Goal: Task Accomplishment & Management: Manage account settings

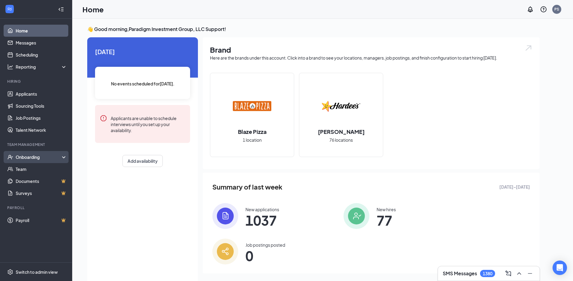
click at [47, 162] on div "Onboarding" at bounding box center [36, 157] width 72 height 12
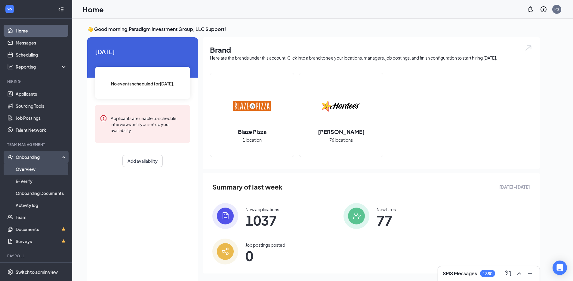
click at [48, 169] on link "Overview" at bounding box center [41, 169] width 51 height 12
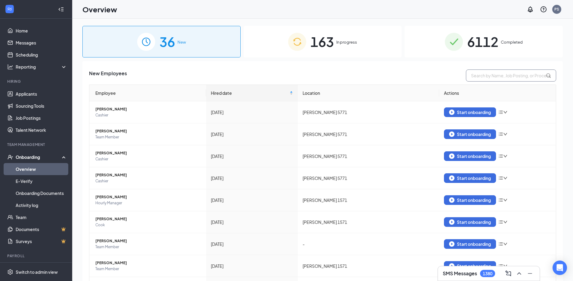
click at [474, 74] on input "text" at bounding box center [511, 76] width 90 height 12
paste input "Aauilla McNeil Portis"
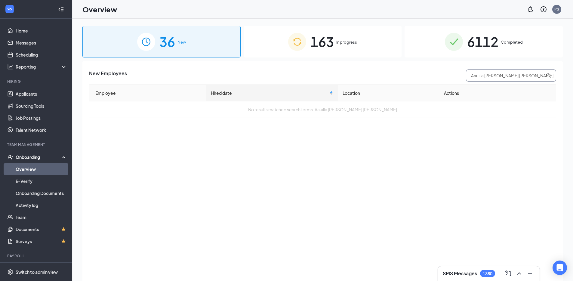
drag, startPoint x: 510, startPoint y: 75, endPoint x: 485, endPoint y: 77, distance: 25.0
click at [485, 77] on input "Aauilla McNeil Portis" at bounding box center [511, 76] width 90 height 12
type input "Aauilla"
click at [358, 47] on div "163 In progress" at bounding box center [323, 42] width 158 height 32
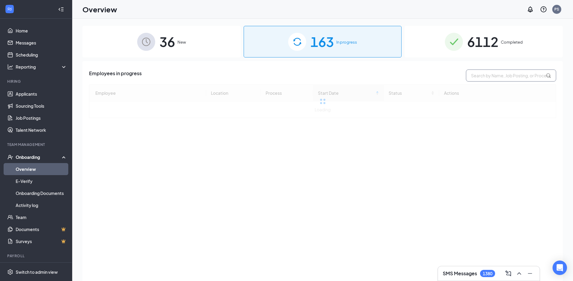
click at [505, 81] on input "text" at bounding box center [511, 76] width 90 height 12
paste input "Aauilla McNeil Portis"
drag, startPoint x: 510, startPoint y: 79, endPoint x: 516, endPoint y: 77, distance: 6.0
click at [511, 79] on input "Aauilla McNeil Portis" at bounding box center [511, 76] width 90 height 12
drag, startPoint x: 513, startPoint y: 77, endPoint x: 482, endPoint y: 77, distance: 31.0
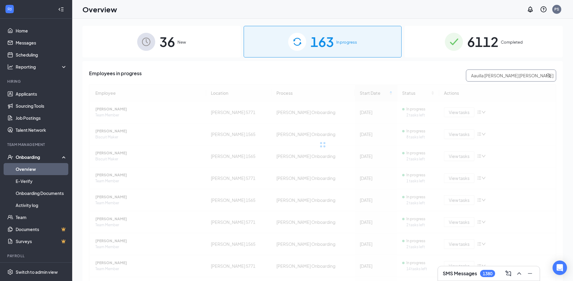
click at [482, 77] on input "Aauilla McNeil Portis" at bounding box center [511, 76] width 90 height 12
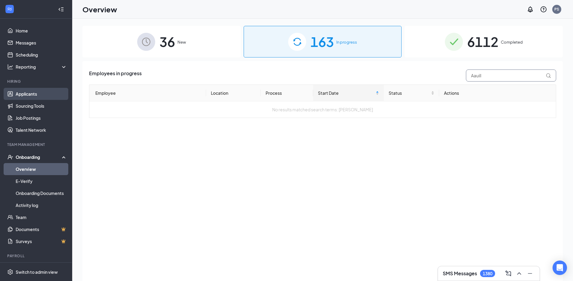
type input "Aauill"
click at [38, 93] on link "Applicants" at bounding box center [41, 94] width 51 height 12
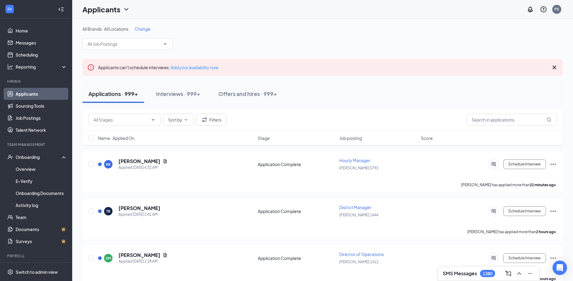
click at [532, 111] on div "Sort by Filters" at bounding box center [322, 120] width 481 height 22
click at [512, 119] on input "text" at bounding box center [512, 120] width 90 height 12
paste input "Aauilla McNeil Portis"
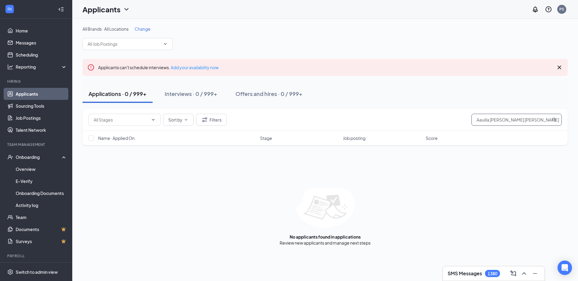
drag, startPoint x: 520, startPoint y: 119, endPoint x: 491, endPoint y: 121, distance: 29.5
click at [491, 121] on input "Aauilla McNeil Portis" at bounding box center [516, 120] width 90 height 12
click at [503, 127] on div "Sort by Filters Aauilla" at bounding box center [324, 120] width 485 height 22
click at [500, 122] on input "Aauilla" at bounding box center [516, 120] width 90 height 12
paste input "McNeil"
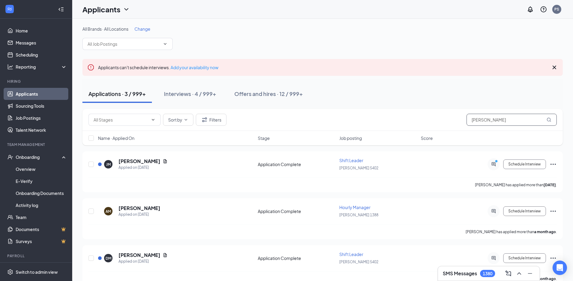
click at [513, 125] on input "McNeil" at bounding box center [512, 120] width 90 height 12
paste input "Portis"
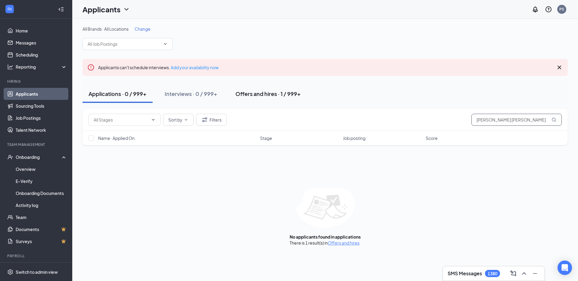
type input "McNeil Portis"
click at [272, 96] on div "Offers and hires · 1 / 999+" at bounding box center [267, 94] width 65 height 8
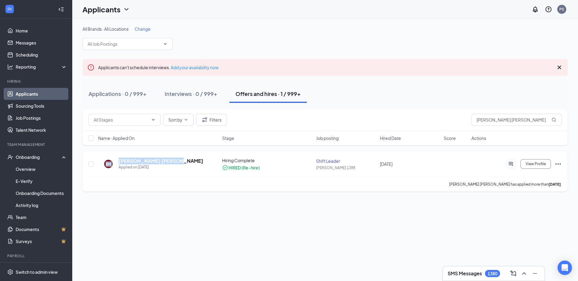
drag, startPoint x: 125, startPoint y: 160, endPoint x: 169, endPoint y: 160, distance: 43.9
click at [169, 160] on div "AM Aquilla McNeil Portis Applied on Oct 14" at bounding box center [158, 164] width 120 height 13
drag, startPoint x: 169, startPoint y: 161, endPoint x: 117, endPoint y: 161, distance: 52.4
click at [117, 161] on div "AM Aquilla McNeil Portis Applied on Oct 14" at bounding box center [158, 164] width 120 height 13
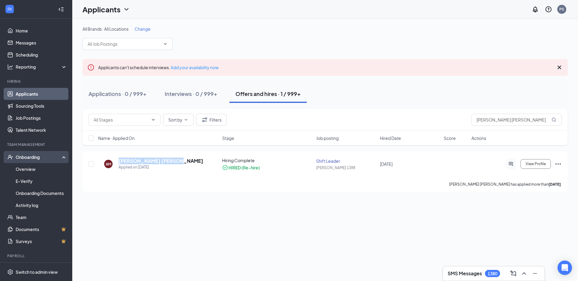
copy h5 "Aquilla McNeil Portis"
click at [224, 207] on div "All Brands · All Locations Change Applicants can't schedule interviews. Add you…" at bounding box center [325, 150] width 506 height 262
click at [35, 167] on link "Overview" at bounding box center [41, 169] width 51 height 12
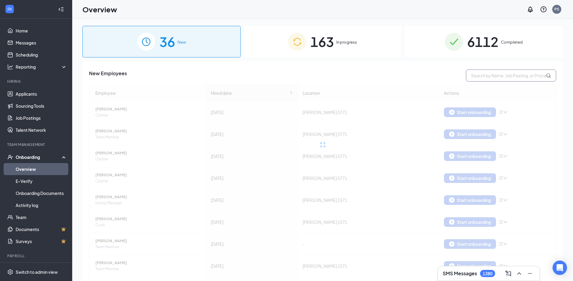
click at [509, 80] on input "text" at bounding box center [511, 76] width 90 height 12
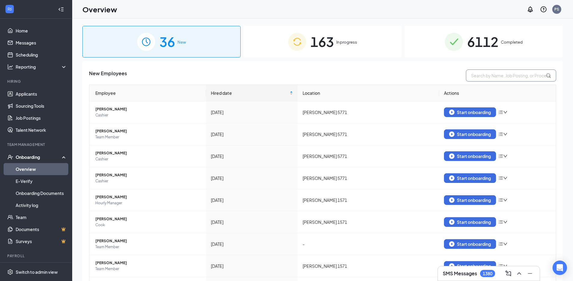
paste input "Aquilla McNeil Portis"
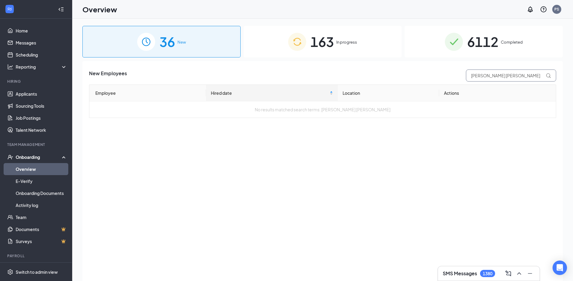
drag, startPoint x: 518, startPoint y: 78, endPoint x: 485, endPoint y: 75, distance: 32.9
click at [485, 75] on input "Aquilla McNeil Portis" at bounding box center [511, 76] width 90 height 12
type input "Aquilla"
click at [332, 50] on span "163" at bounding box center [322, 41] width 23 height 21
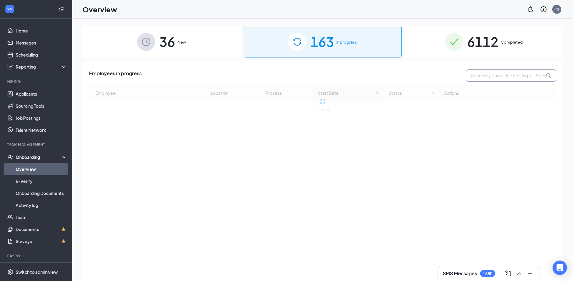
click at [478, 79] on input "text" at bounding box center [511, 76] width 90 height 12
paste input "Aquilla"
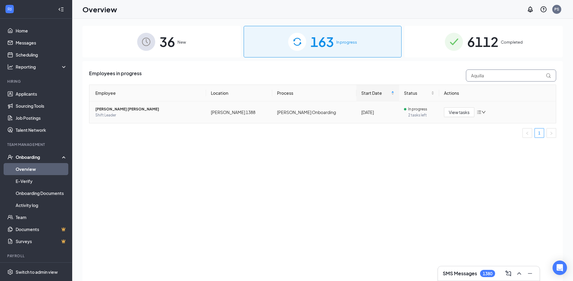
type input "Aquilla"
click at [484, 114] on div at bounding box center [481, 112] width 9 height 5
click at [354, 164] on div "Employees in progress Aquilla Employee Location Process Start Date Status Actio…" at bounding box center [322, 178] width 481 height 235
click at [33, 168] on link "Overview" at bounding box center [41, 169] width 51 height 12
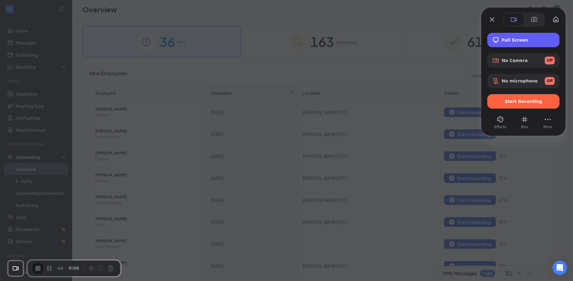
click at [522, 40] on span "Full Screen" at bounding box center [528, 40] width 53 height 5
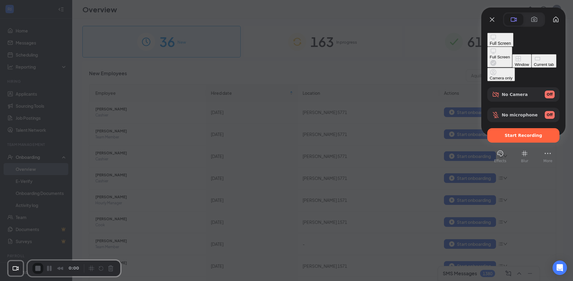
click at [534, 67] on div "Current tab" at bounding box center [544, 64] width 20 height 5
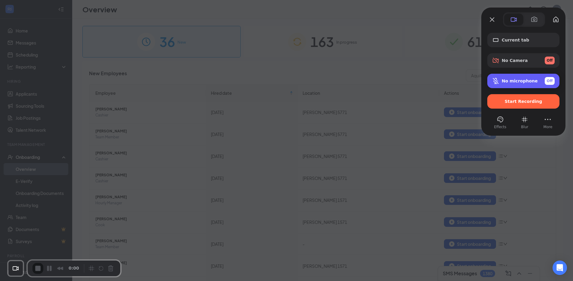
click at [506, 87] on div "No microphone Off" at bounding box center [524, 81] width 72 height 14
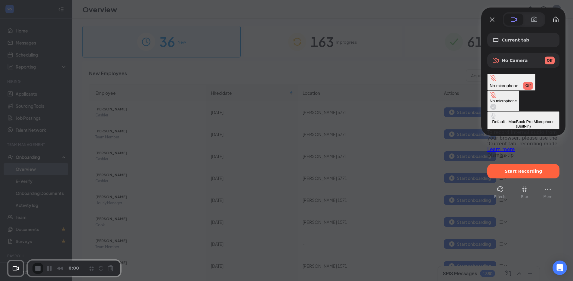
click at [490, 119] on div "Default - MacBook Pro Microphone (Built-in)" at bounding box center [523, 123] width 67 height 9
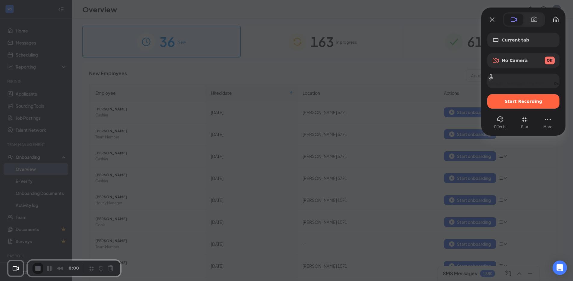
click at [395, 75] on div at bounding box center [286, 140] width 573 height 281
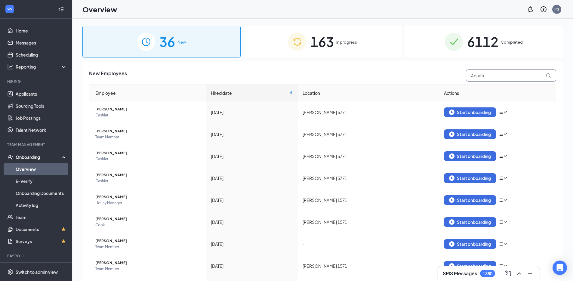
click at [495, 76] on input "Aquilla" at bounding box center [511, 76] width 90 height 12
click at [52, 36] on link "Home" at bounding box center [41, 31] width 51 height 12
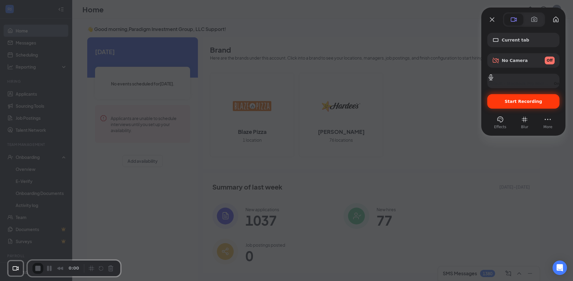
click at [512, 104] on div "Start Recording" at bounding box center [524, 101] width 72 height 14
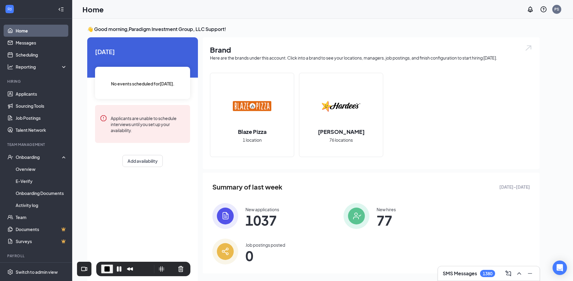
drag, startPoint x: 82, startPoint y: 262, endPoint x: 151, endPoint y: 274, distance: 69.7
click at [151, 274] on div "0:01" at bounding box center [143, 269] width 94 height 14
click at [49, 171] on link "Overview" at bounding box center [41, 169] width 51 height 12
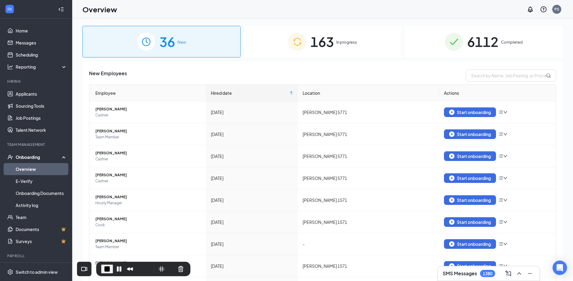
click at [341, 51] on div "163 In progress" at bounding box center [323, 42] width 158 height 32
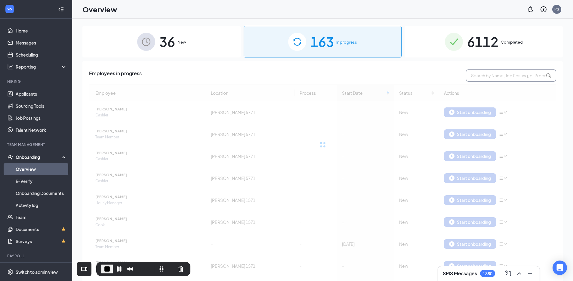
click at [470, 72] on input "text" at bounding box center [511, 76] width 90 height 12
paste input "Aquilla"
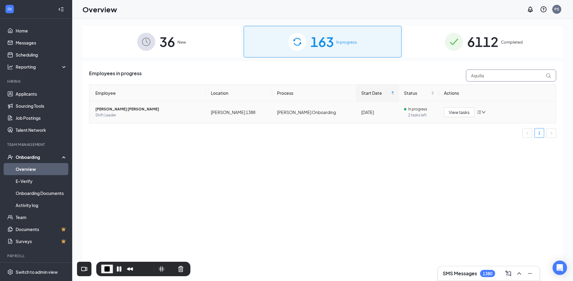
type input "Aquilla"
click at [483, 112] on icon "down" at bounding box center [484, 112] width 4 height 2
click at [293, 154] on div "Employees in progress Aquilla Employee Location Process Start Date Status Actio…" at bounding box center [322, 178] width 481 height 235
click at [45, 94] on link "Applicants" at bounding box center [41, 94] width 51 height 12
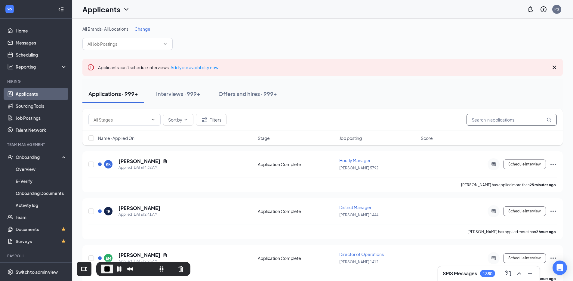
click at [499, 122] on input "text" at bounding box center [512, 120] width 90 height 12
paste input "Aquilla"
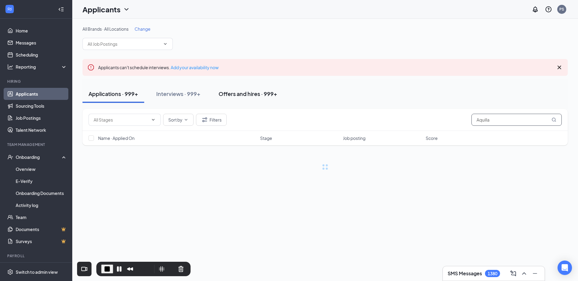
type input "Aquilla"
click at [255, 94] on div "Offers and hires · 999+" at bounding box center [247, 94] width 59 height 8
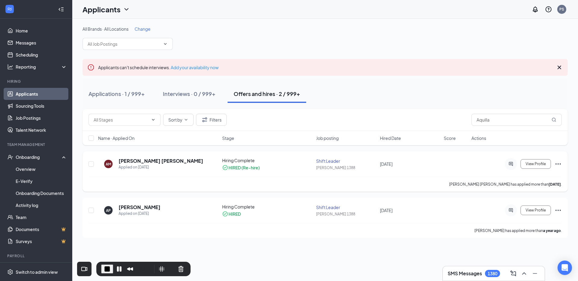
click at [559, 163] on icon "Ellipses" at bounding box center [557, 163] width 7 height 7
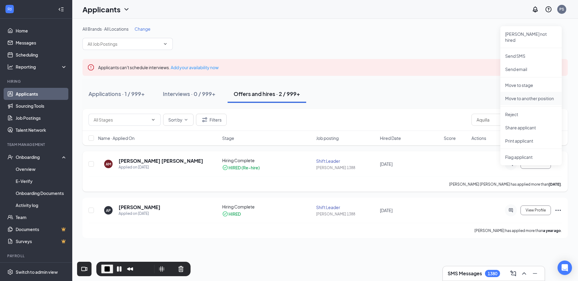
click at [526, 95] on p "Move to another position" at bounding box center [531, 98] width 52 height 6
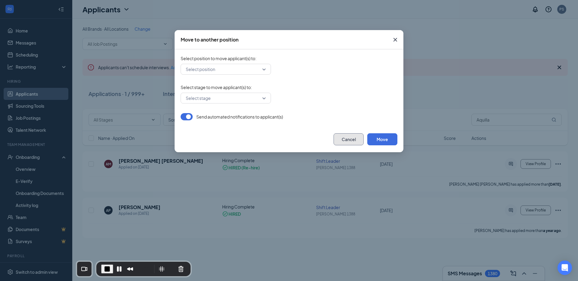
click at [340, 139] on button "Cancel" at bounding box center [348, 139] width 30 height 12
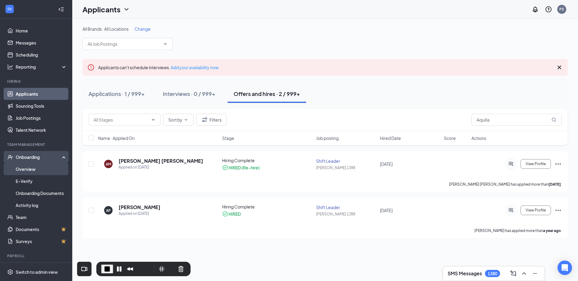
click at [38, 170] on link "Overview" at bounding box center [41, 169] width 51 height 12
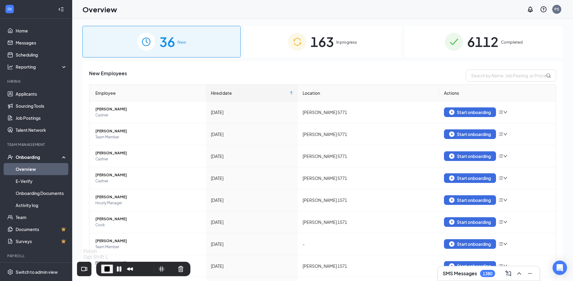
click at [105, 270] on span "End Recording" at bounding box center [107, 268] width 7 height 7
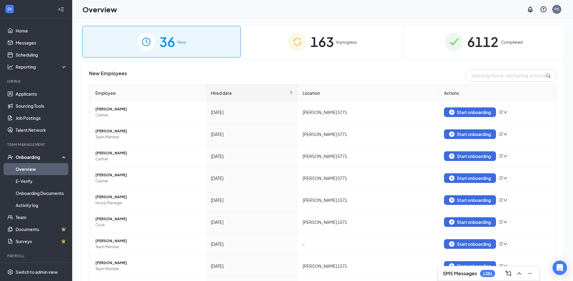
click at [332, 46] on div "163 In progress" at bounding box center [323, 42] width 158 height 32
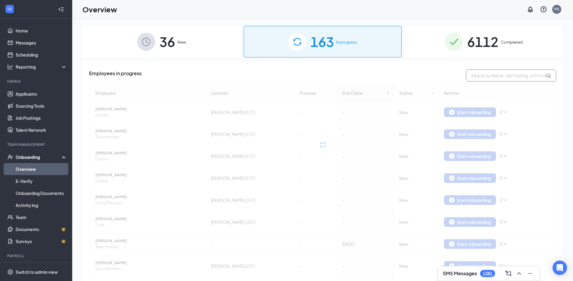
click at [484, 78] on input "text" at bounding box center [511, 76] width 90 height 12
paste input "Aquilla"
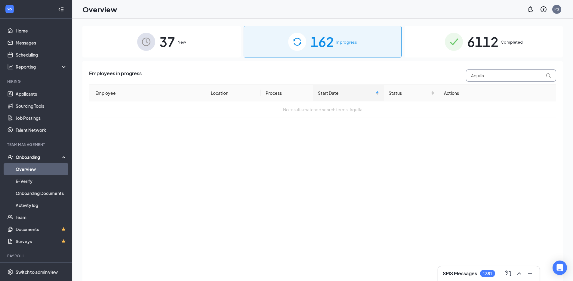
type input "Aquilla"
drag, startPoint x: 371, startPoint y: 160, endPoint x: 330, endPoint y: 133, distance: 49.7
click at [366, 158] on div "Employees in progress Aquilla Employee Location Process Start Date Status Actio…" at bounding box center [322, 178] width 481 height 235
click at [173, 39] on span "37" at bounding box center [168, 41] width 16 height 21
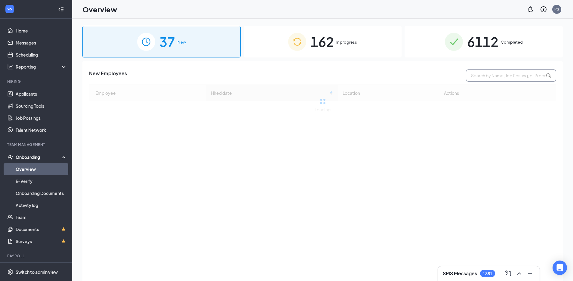
click at [498, 75] on input "text" at bounding box center [511, 76] width 90 height 12
paste input "Aquilla"
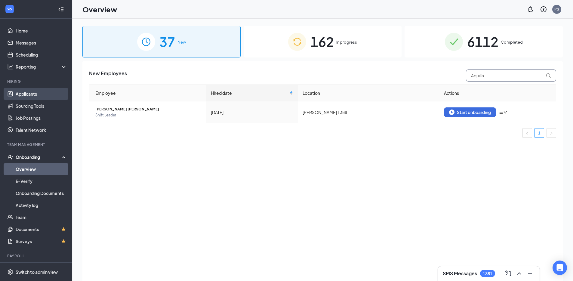
type input "Aquilla"
click at [48, 99] on link "Applicants" at bounding box center [41, 94] width 51 height 12
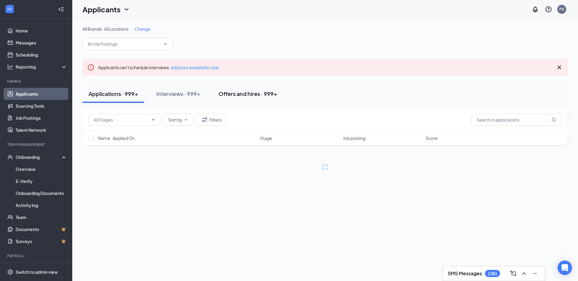
click at [259, 102] on button "Offers and hires · 999+" at bounding box center [247, 94] width 71 height 18
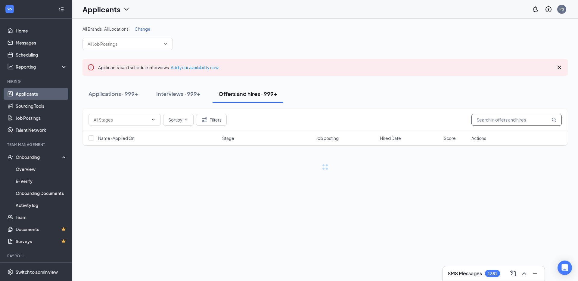
click at [482, 117] on input "text" at bounding box center [516, 120] width 90 height 12
paste input "Aquilla"
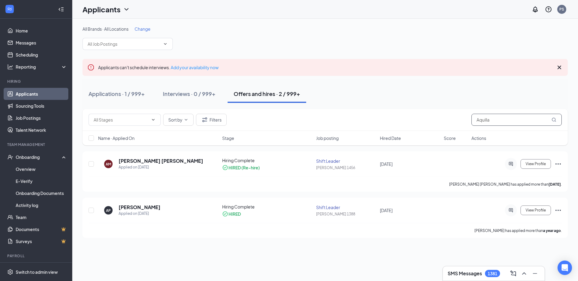
type input "Aquilla"
click at [355, 111] on div "Sort by Filters Aquilla" at bounding box center [324, 120] width 485 height 22
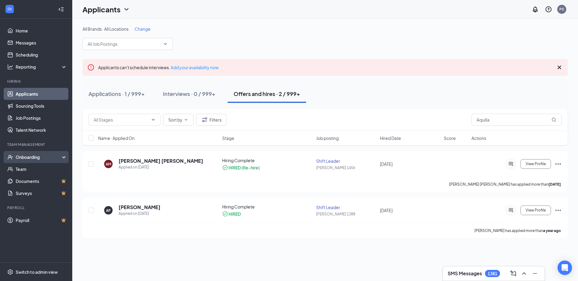
click at [56, 161] on div "Onboarding" at bounding box center [36, 157] width 72 height 12
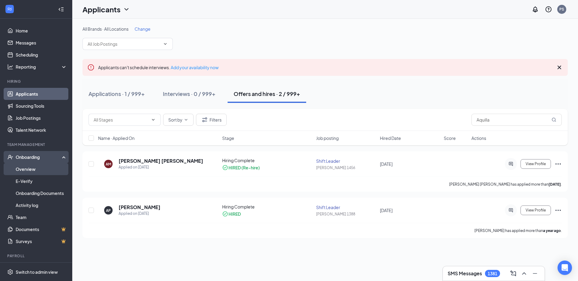
click at [52, 167] on link "Overview" at bounding box center [41, 169] width 51 height 12
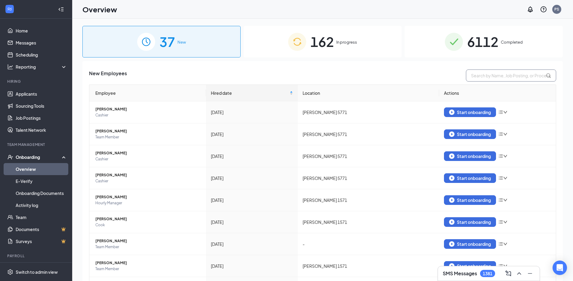
click at [475, 76] on input "text" at bounding box center [511, 76] width 90 height 12
paste input "Aquilla"
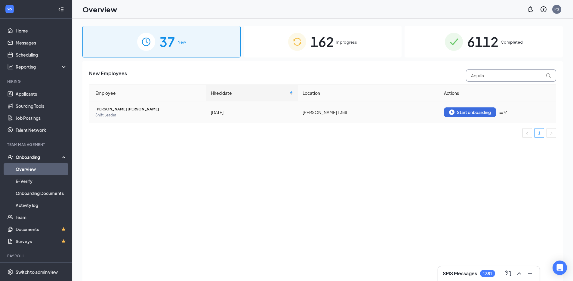
type input "Aquilla"
click at [503, 111] on icon "bars" at bounding box center [501, 112] width 4 height 3
click at [453, 166] on div "New Employees Aquilla Employee Hired date Location Actions [PERSON_NAME] [PERSO…" at bounding box center [322, 178] width 481 height 235
click at [155, 114] on span "Shift Leader" at bounding box center [148, 115] width 106 height 6
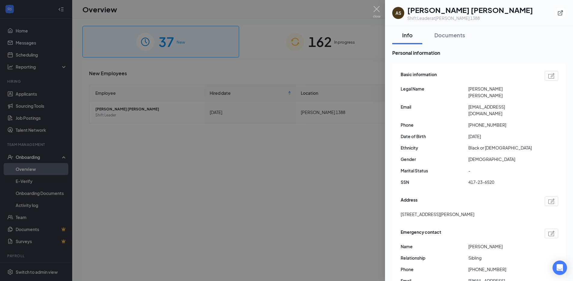
click at [350, 153] on div at bounding box center [286, 140] width 573 height 281
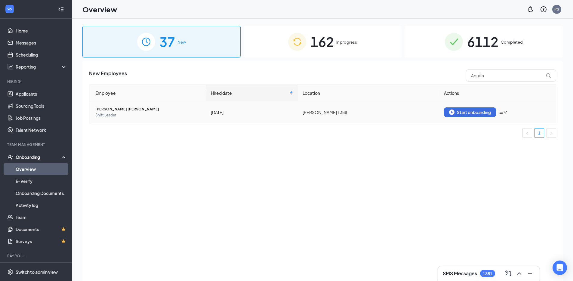
click at [216, 119] on td "[DATE]" at bounding box center [252, 112] width 92 height 22
click at [218, 113] on div "[DATE]" at bounding box center [252, 112] width 82 height 7
click at [137, 109] on span "[PERSON_NAME] [PERSON_NAME]" at bounding box center [148, 109] width 106 height 6
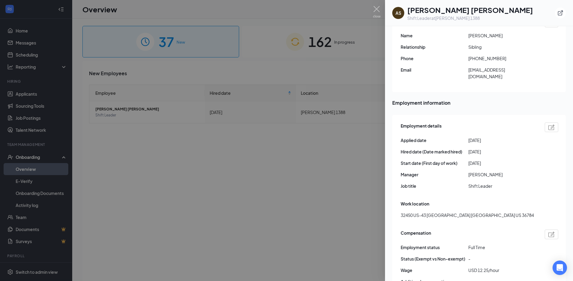
scroll to position [194, 0]
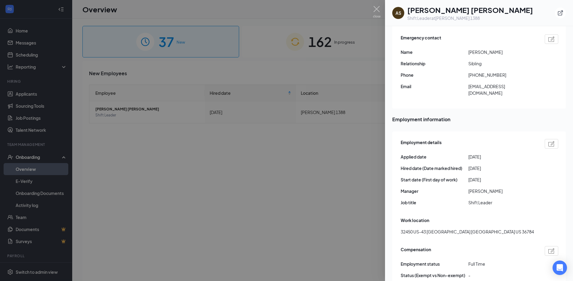
click at [549, 141] on img at bounding box center [552, 143] width 6 height 5
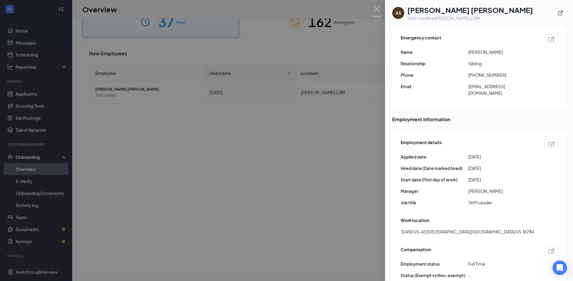
scroll to position [9, 0]
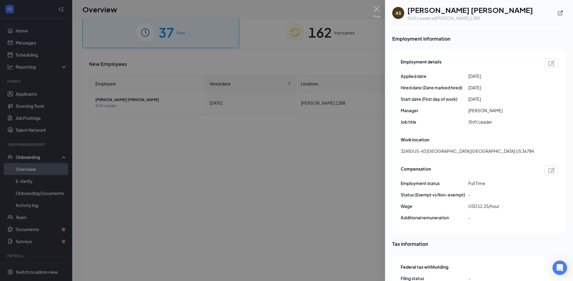
scroll to position [275, 0]
click at [329, 172] on div at bounding box center [286, 140] width 573 height 281
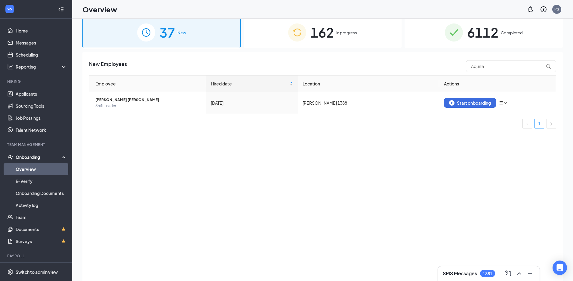
click at [253, 139] on div "New Employees Aquilla Employee Hired date Location Actions Aquilla S McNeil Por…" at bounding box center [322, 169] width 481 height 235
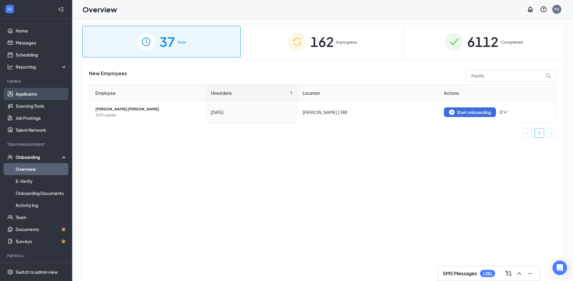
click at [43, 88] on link "Applicants" at bounding box center [41, 94] width 51 height 12
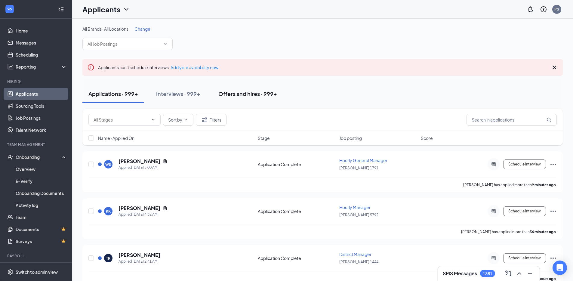
click at [280, 101] on button "Offers and hires · 999+" at bounding box center [247, 94] width 71 height 18
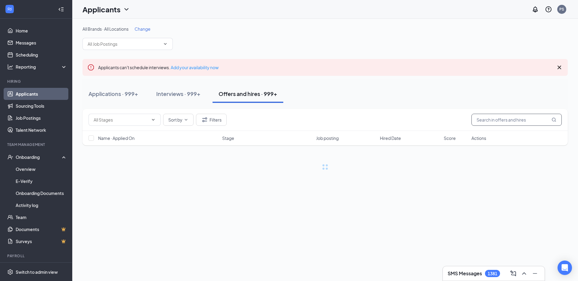
click at [488, 120] on input "text" at bounding box center [516, 120] width 90 height 12
paste input "Aquilla"
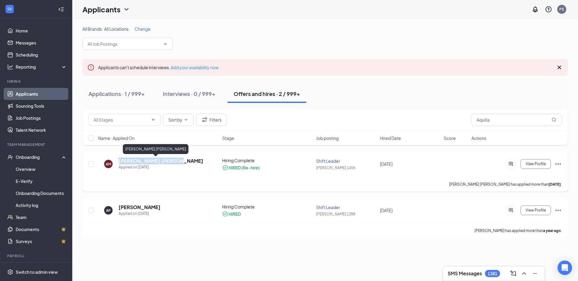
drag, startPoint x: 153, startPoint y: 160, endPoint x: 119, endPoint y: 160, distance: 33.4
click at [119, 160] on div "AM Aquilla McNeil Portis Applied on Oct 14" at bounding box center [158, 164] width 120 height 13
copy h5 "Aquilla McNeil Portis"
click at [506, 120] on input "Aquilla" at bounding box center [516, 120] width 90 height 12
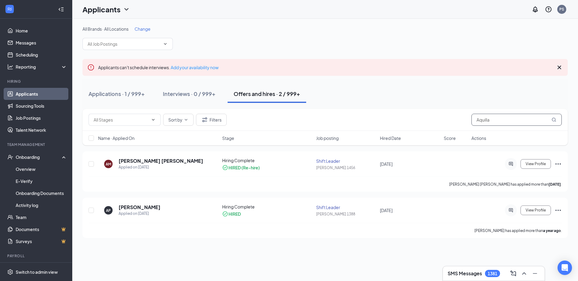
paste input "McNeil Portis"
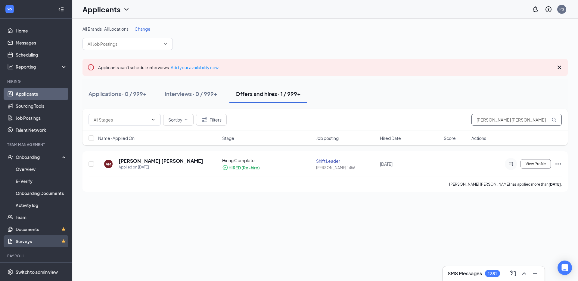
type input "Aquilla McNeil Portis"
click at [507, 161] on div at bounding box center [511, 164] width 12 height 12
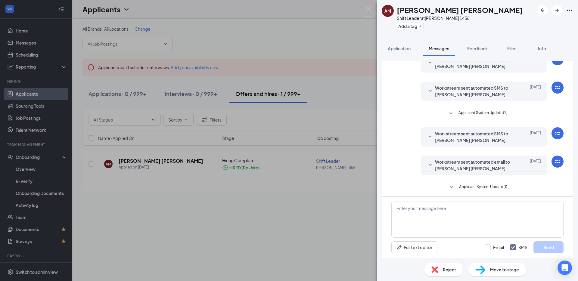
scroll to position [77, 0]
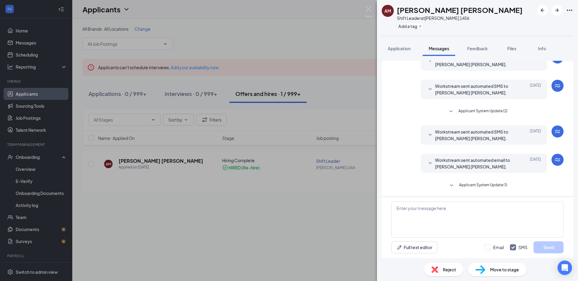
click at [479, 182] on span "Applicant System Update (1)" at bounding box center [483, 185] width 48 height 7
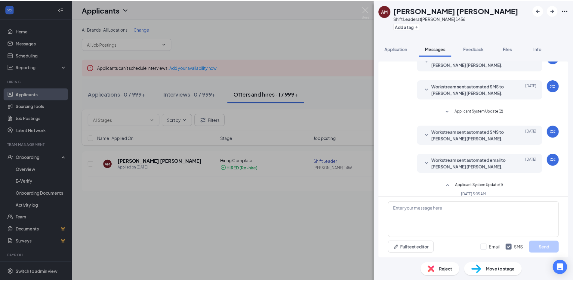
scroll to position [99, 0]
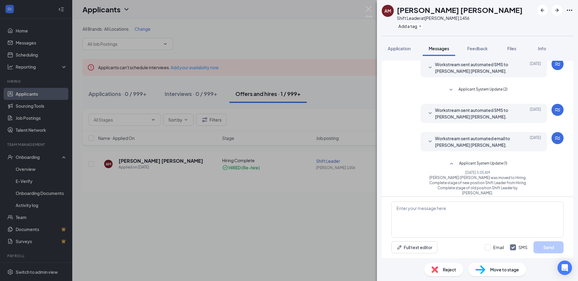
click at [353, 206] on div "AM Aquilla McNeil Portis Shift Leader at Hardee's 1456 Add a tag Application Me…" at bounding box center [289, 140] width 578 height 281
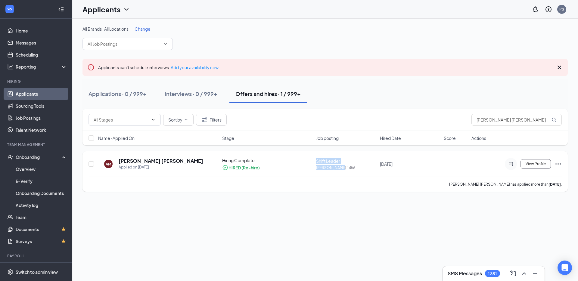
drag, startPoint x: 313, startPoint y: 166, endPoint x: 339, endPoint y: 166, distance: 25.9
click at [339, 166] on div "AM Aquilla McNeil Portis Applied on Oct 14 Hiring Complete HIRED (Re-hire) Shif…" at bounding box center [324, 166] width 473 height 19
click at [343, 168] on div "Hardee's 1456" at bounding box center [346, 167] width 60 height 5
drag, startPoint x: 343, startPoint y: 168, endPoint x: 146, endPoint y: 184, distance: 197.8
click at [315, 168] on div "AM Aquilla McNeil Portis Applied on Oct 14 Hiring Complete HIRED (Re-hire) Shif…" at bounding box center [324, 166] width 473 height 19
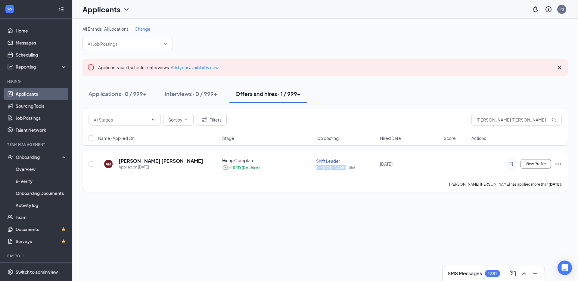
copy div "Hardee's 1456"
click at [198, 191] on div "Aquilla McNeil Portis has applied more than 2 days ago ." at bounding box center [324, 184] width 473 height 15
click at [46, 171] on link "Overview" at bounding box center [41, 169] width 51 height 12
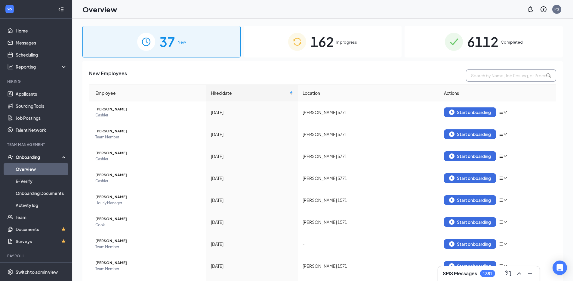
click at [516, 76] on input "text" at bounding box center [511, 76] width 90 height 12
click at [483, 79] on input "text" at bounding box center [511, 76] width 90 height 12
paste input "Aquilla McNeil Portis"
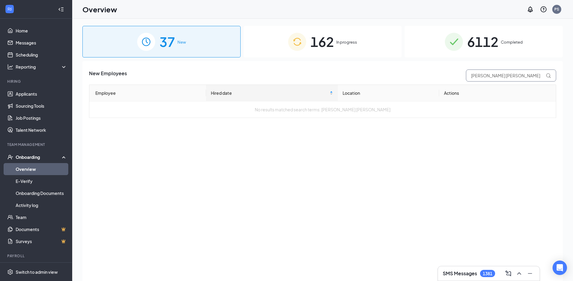
type input "Aquilla McNeil Portis"
click at [311, 51] on span "162" at bounding box center [322, 41] width 23 height 21
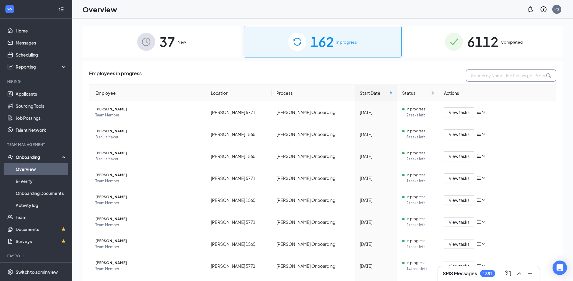
click at [492, 73] on input "text" at bounding box center [511, 76] width 90 height 12
paste input "Aquilla McNeil Portis"
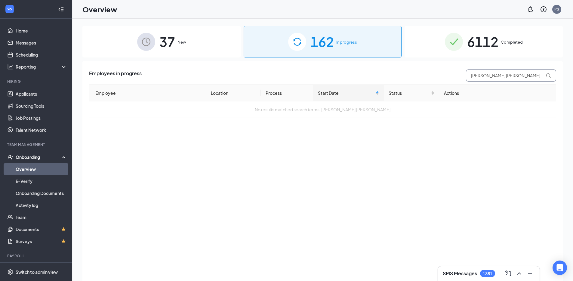
type input "Aquilla McNeil Portis"
click at [187, 41] on div "37 New" at bounding box center [161, 42] width 158 height 32
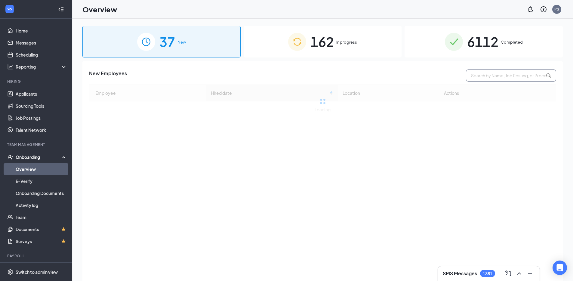
click at [501, 74] on input "text" at bounding box center [511, 76] width 90 height 12
paste input "Aquilla McNeil Portis"
drag, startPoint x: 510, startPoint y: 76, endPoint x: 482, endPoint y: 75, distance: 28.3
click at [482, 75] on input "Aquilla McNeil Portis" at bounding box center [511, 76] width 90 height 12
click at [486, 76] on input "Aquilla McNeil Portis" at bounding box center [511, 76] width 90 height 12
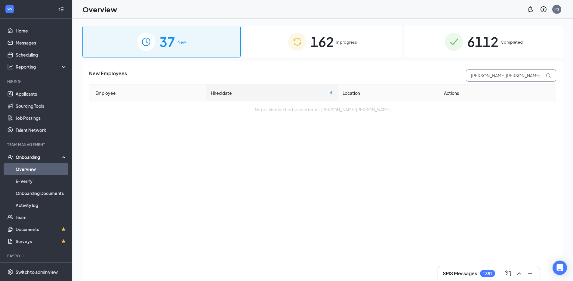
drag, startPoint x: 486, startPoint y: 76, endPoint x: 532, endPoint y: 77, distance: 46.4
click at [532, 77] on input "Aquilla McNeil Portis" at bounding box center [511, 76] width 90 height 12
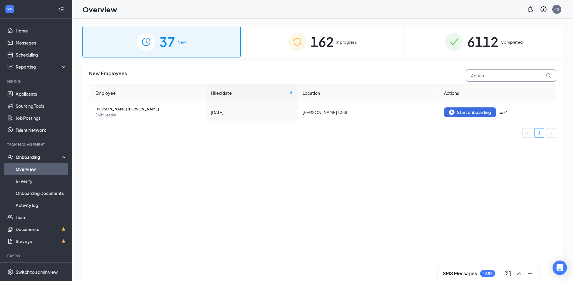
type input "Aquilla"
drag, startPoint x: 322, startPoint y: 112, endPoint x: 359, endPoint y: 113, distance: 37.0
click at [361, 113] on td "Hardee's 1388" at bounding box center [368, 112] width 141 height 22
copy td "Hardee's 1388"
click at [249, 192] on div "New Employees Aquilla Employee Hired date Location Actions Aquilla S McNeil Por…" at bounding box center [322, 178] width 481 height 235
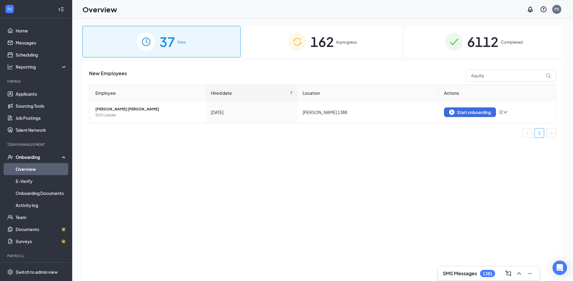
click at [342, 153] on div "New Employees Aquilla Employee Hired date Location Actions [PERSON_NAME] [PERSO…" at bounding box center [322, 178] width 481 height 235
click at [36, 93] on link "Applicants" at bounding box center [41, 94] width 51 height 12
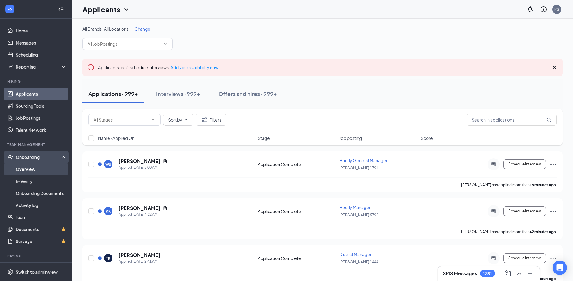
click at [49, 172] on link "Overview" at bounding box center [41, 169] width 51 height 12
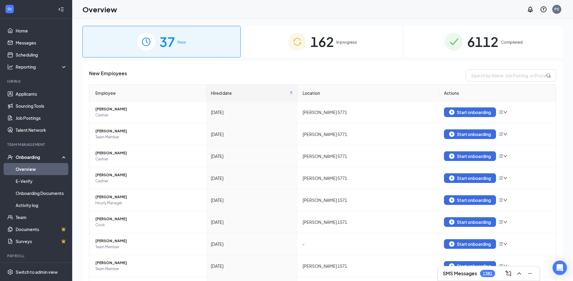
click at [323, 45] on span "162" at bounding box center [322, 41] width 23 height 21
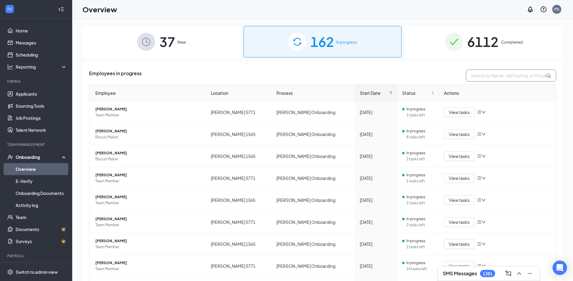
click at [482, 79] on input "text" at bounding box center [511, 76] width 90 height 12
paste input "Aquilla"
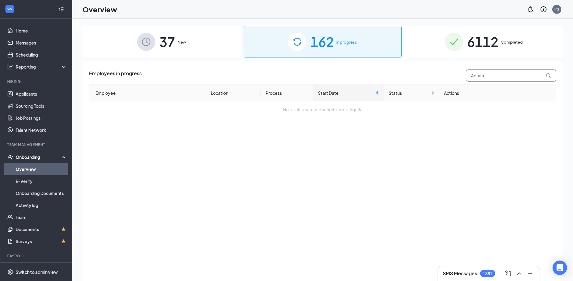
type input "Aquilla"
click at [190, 51] on div "37 New" at bounding box center [161, 42] width 158 height 32
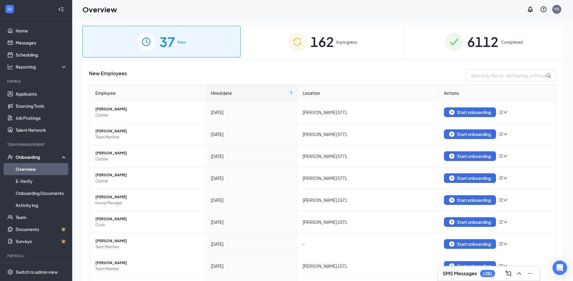
click at [491, 83] on div "New Employees Employee Hired date Location Actions Dymond Fairley Cashier Oct 1…" at bounding box center [322, 205] width 467 height 271
click at [490, 80] on input "text" at bounding box center [511, 76] width 90 height 12
paste input "Aquilla"
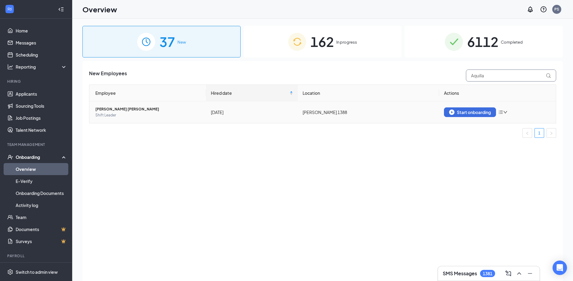
type input "Aquilla"
click at [502, 113] on icon "bars" at bounding box center [501, 112] width 5 height 5
click at [456, 135] on ul "1" at bounding box center [322, 133] width 467 height 10
click at [457, 114] on div "Start onboarding" at bounding box center [470, 112] width 42 height 5
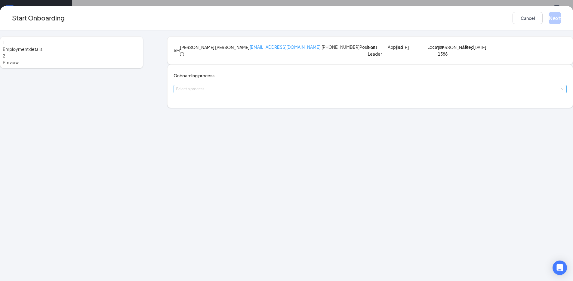
click at [267, 92] on div "Select a process" at bounding box center [369, 89] width 386 height 6
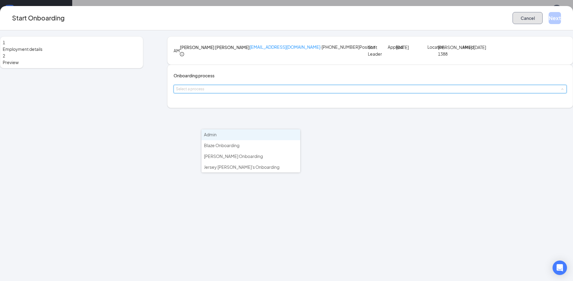
click at [513, 21] on button "Cancel" at bounding box center [528, 18] width 30 height 12
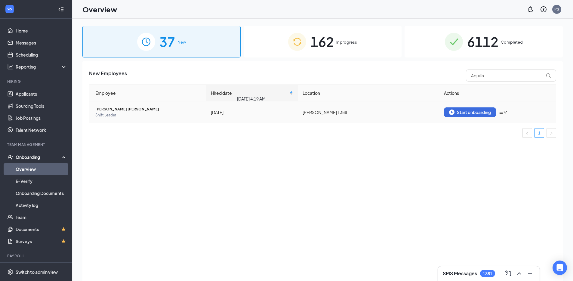
drag, startPoint x: 276, startPoint y: 114, endPoint x: 262, endPoint y: 130, distance: 21.7
click at [275, 115] on div "[DATE]" at bounding box center [252, 112] width 82 height 7
click at [505, 113] on icon "down" at bounding box center [506, 112] width 4 height 4
click at [480, 125] on div "Employee Hired date Location Actions Aquilla S McNeil Portis Shift Leader Oct 1…" at bounding box center [322, 111] width 467 height 53
drag, startPoint x: 308, startPoint y: 196, endPoint x: 300, endPoint y: 193, distance: 8.4
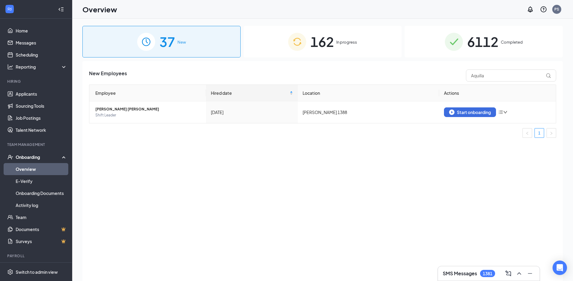
click at [306, 196] on div "New Employees Aquilla Employee Hired date Location Actions Aquilla S McNeil Por…" at bounding box center [322, 178] width 481 height 235
click at [298, 192] on div "New Employees Aquilla Employee Hired date Location Actions Aquilla S McNeil Por…" at bounding box center [322, 178] width 481 height 235
click at [331, 54] on div "162 In progress" at bounding box center [323, 42] width 158 height 32
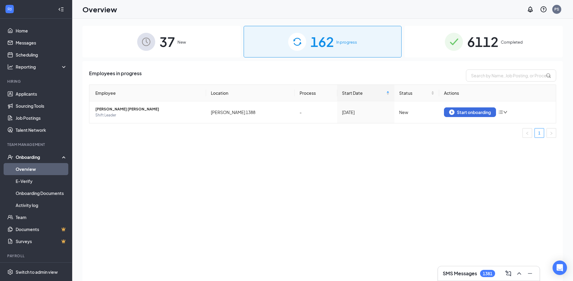
click at [331, 53] on div "162 In progress" at bounding box center [323, 42] width 158 height 32
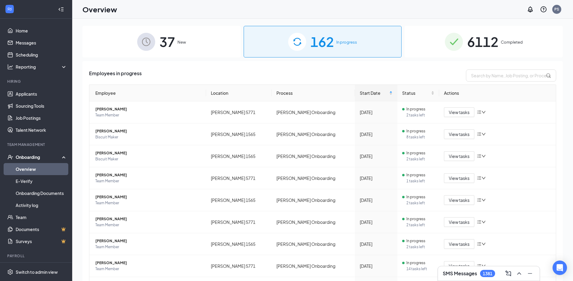
click at [170, 38] on span "37" at bounding box center [168, 41] width 16 height 21
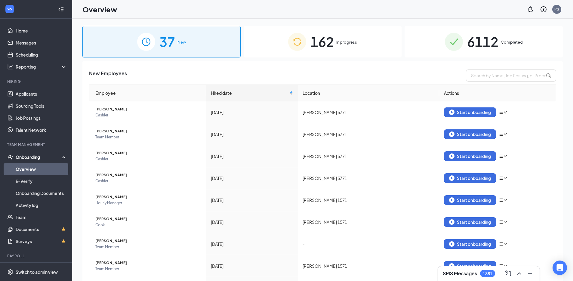
click at [338, 50] on div "162 In progress" at bounding box center [323, 42] width 158 height 32
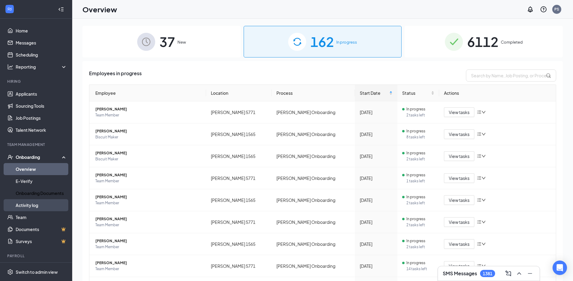
click at [42, 200] on link "Activity log" at bounding box center [41, 205] width 51 height 12
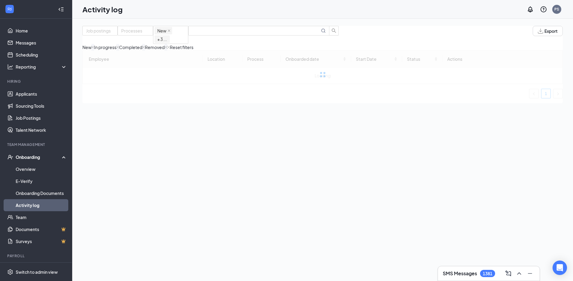
click at [307, 28] on div "Job postings Processes New In progress Completed Removed + 3 ... Export New In …" at bounding box center [322, 38] width 481 height 25
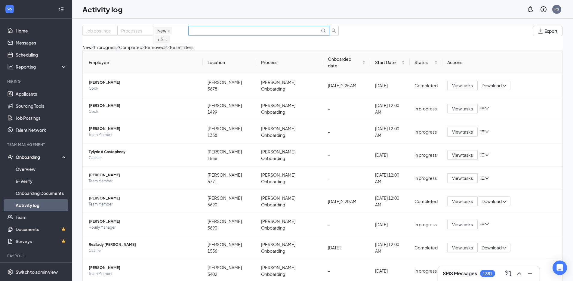
click at [306, 32] on input "text" at bounding box center [256, 30] width 128 height 7
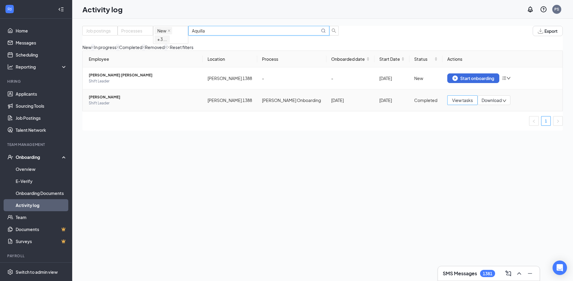
type input "Aquilla"
click at [464, 104] on span "View tasks" at bounding box center [462, 100] width 21 height 7
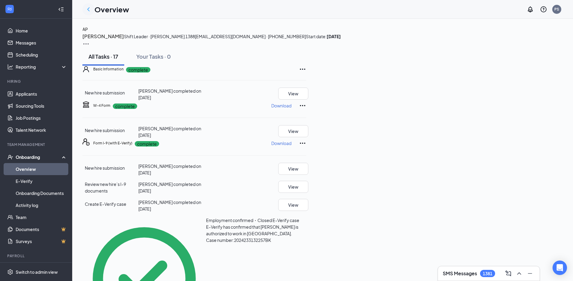
click at [86, 8] on icon "ChevronLeft" at bounding box center [88, 9] width 7 height 7
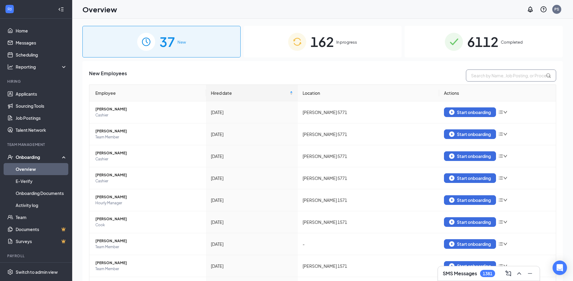
click at [482, 73] on input "text" at bounding box center [511, 76] width 90 height 12
paste input "Aquilla"
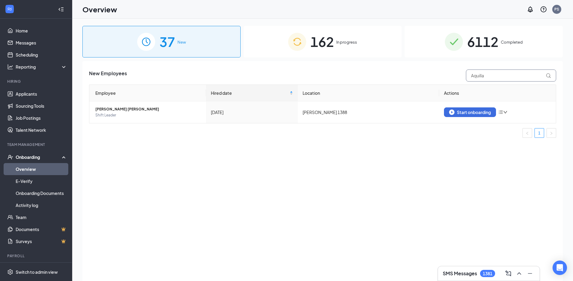
type input "Aquilla"
click at [324, 51] on span "162" at bounding box center [322, 41] width 23 height 21
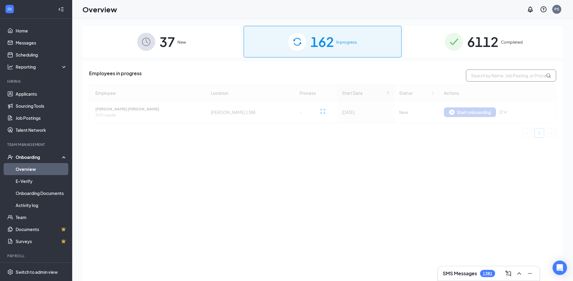
click at [480, 74] on input "text" at bounding box center [511, 76] width 90 height 12
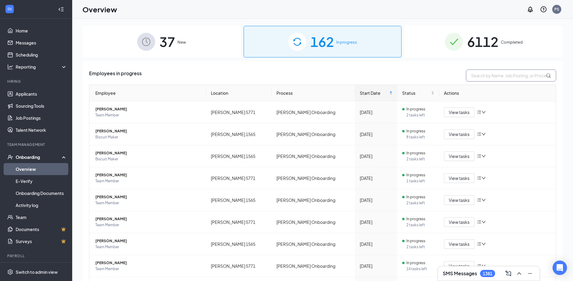
paste input "Aquilla"
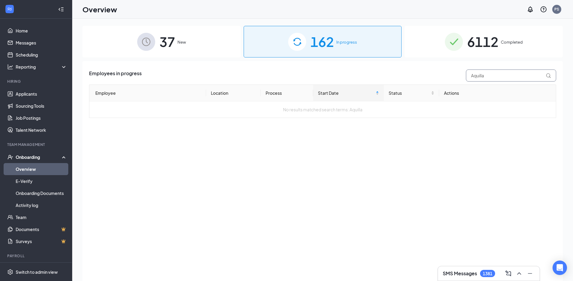
type input "Aquilla"
click at [168, 49] on span "37" at bounding box center [168, 41] width 16 height 21
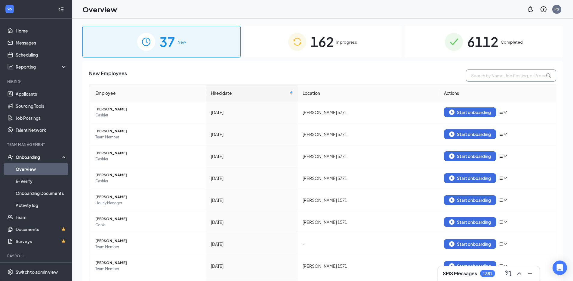
click at [495, 77] on input "text" at bounding box center [511, 76] width 90 height 12
paste input "Aquilla"
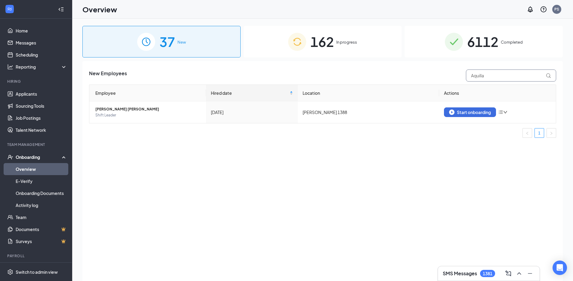
type input "Aquilla"
click at [350, 54] on div "162 In progress" at bounding box center [323, 42] width 158 height 32
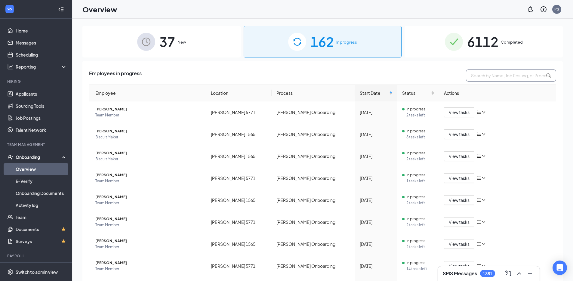
click at [481, 78] on input "text" at bounding box center [511, 76] width 90 height 12
paste input "Aquilla"
type input "Aquilla"
click at [191, 55] on div "37 New" at bounding box center [161, 42] width 158 height 32
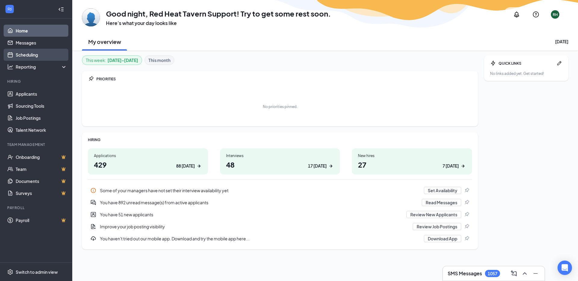
click at [46, 50] on link "Scheduling" at bounding box center [41, 55] width 51 height 12
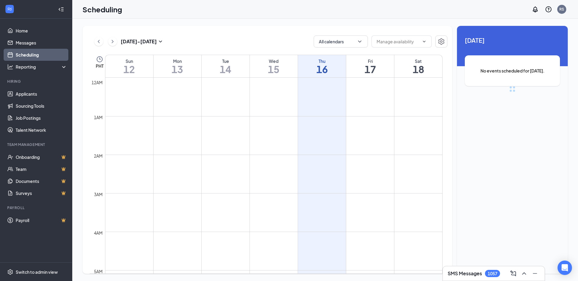
scroll to position [296, 0]
click at [339, 44] on button "Calendars (1)" at bounding box center [341, 42] width 54 height 12
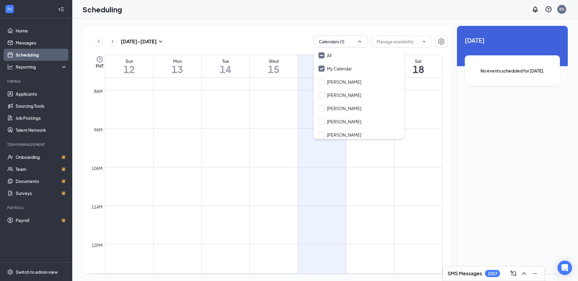
click at [326, 30] on div "[DATE] - [DATE] Calendars (1) PHT Sun 12 Mon 13 Tue 14 Wed 15 Thu 16 Fri 17 Sat…" at bounding box center [267, 150] width 370 height 248
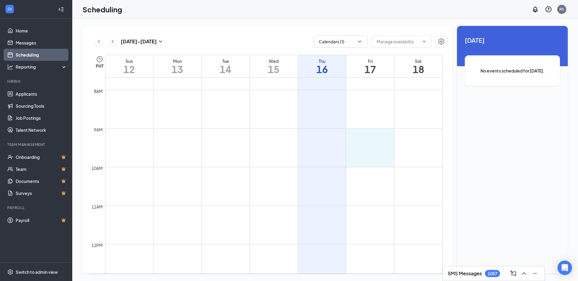
drag, startPoint x: 371, startPoint y: 135, endPoint x: 372, endPoint y: 163, distance: 27.7
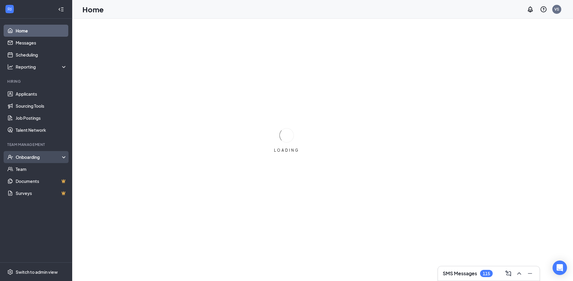
click at [56, 159] on div "Onboarding" at bounding box center [39, 157] width 46 height 6
click at [56, 175] on link "E-Verify" at bounding box center [41, 181] width 51 height 12
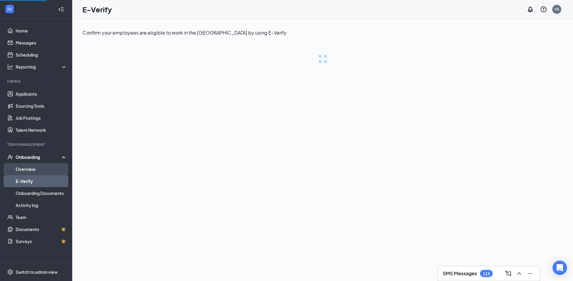
click at [56, 171] on link "Overview" at bounding box center [41, 169] width 51 height 12
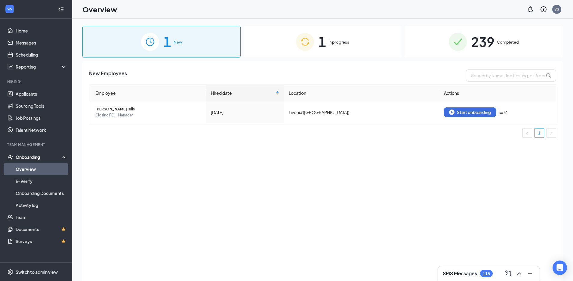
click at [333, 44] on span "In progress" at bounding box center [339, 42] width 21 height 6
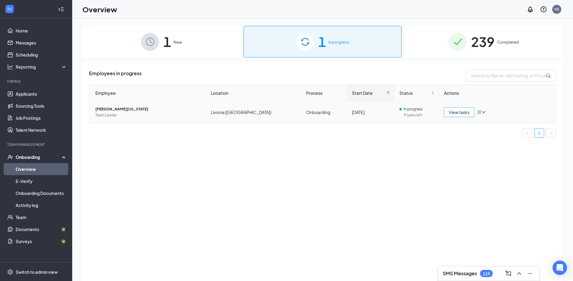
click at [456, 109] on span "View tasks" at bounding box center [459, 112] width 21 height 7
